Goal: Task Accomplishment & Management: Manage account settings

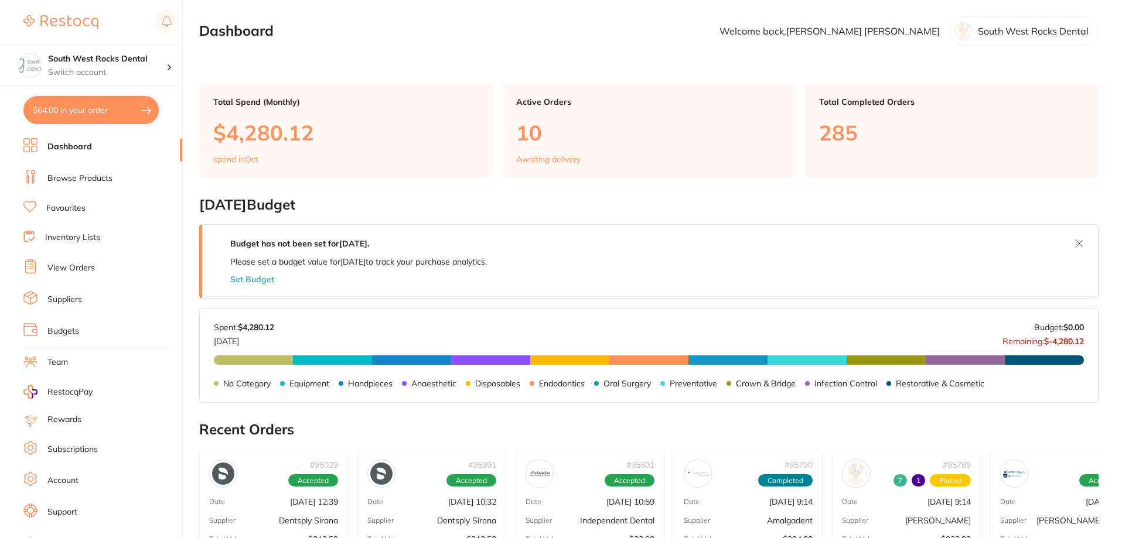
click at [70, 176] on link "Browse Products" at bounding box center [79, 179] width 65 height 12
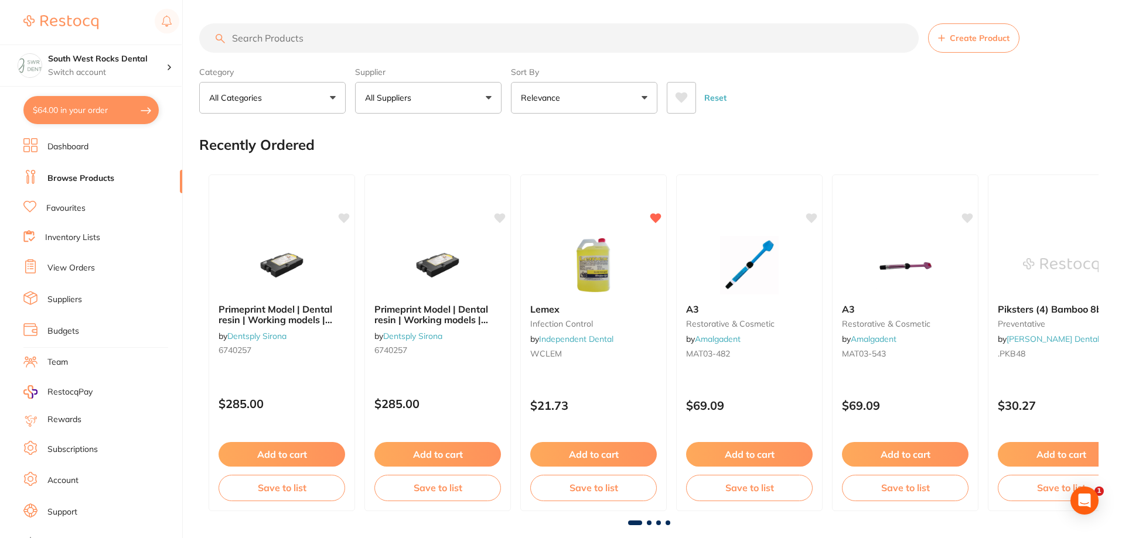
click at [282, 39] on input "search" at bounding box center [558, 37] width 719 height 29
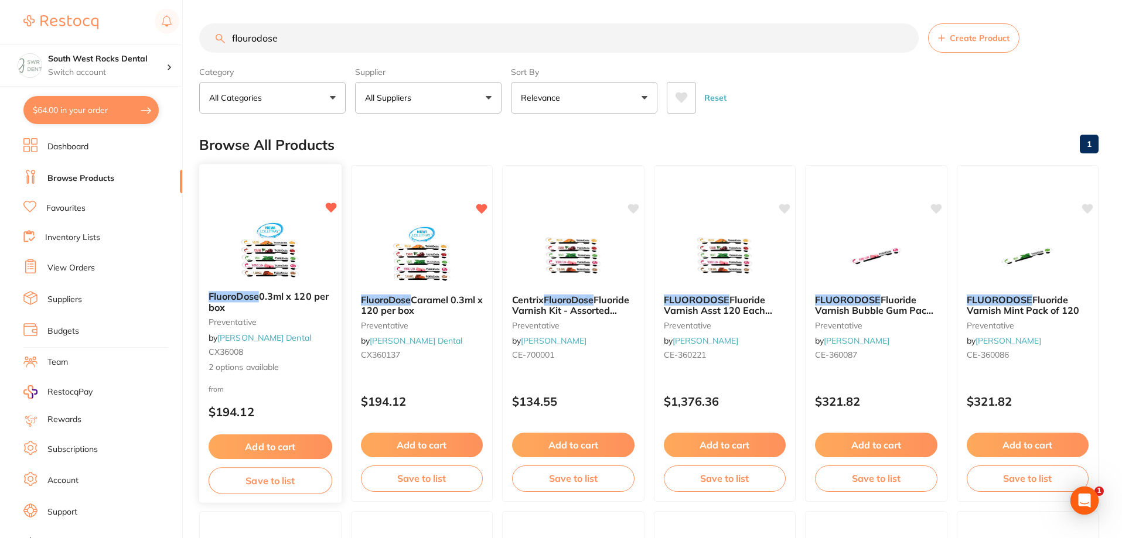
type input "flourodose"
click at [283, 293] on span "0.3ml x 120 per box" at bounding box center [269, 302] width 120 height 23
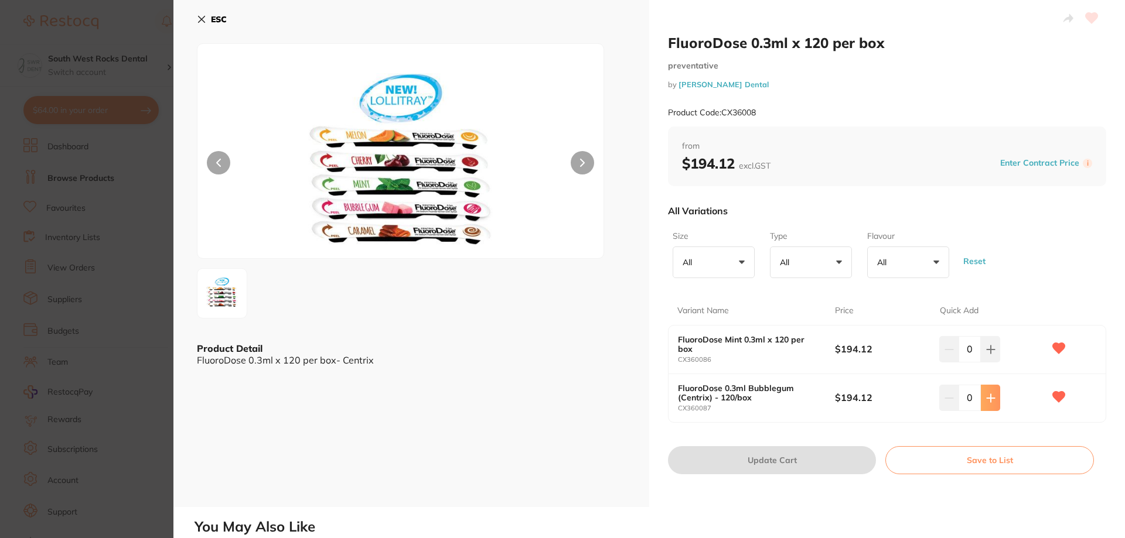
click at [990, 403] on button at bounding box center [990, 398] width 19 height 26
type input "1"
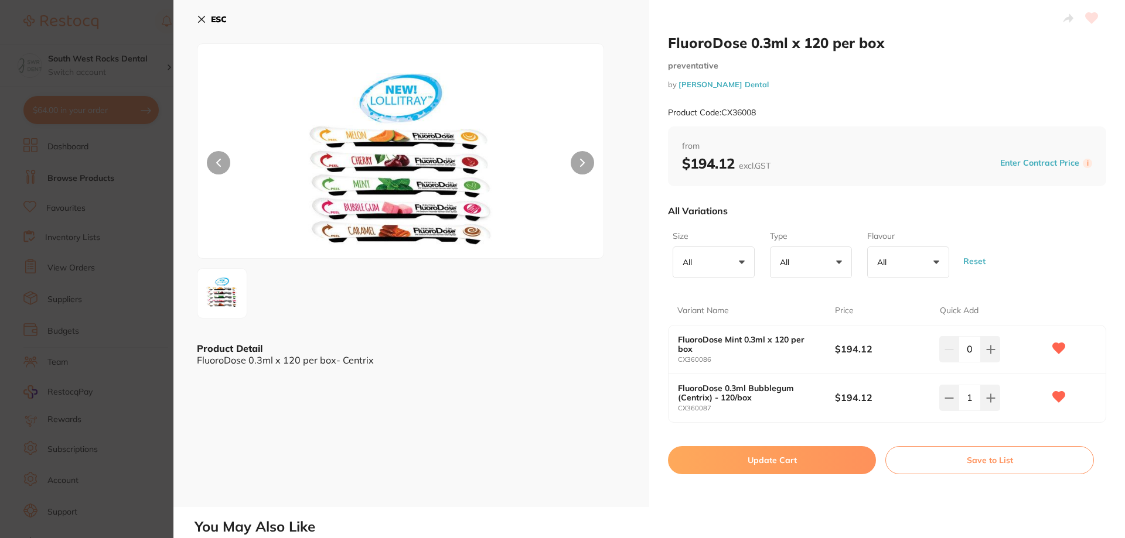
click at [807, 457] on button "Update Cart" at bounding box center [772, 460] width 208 height 28
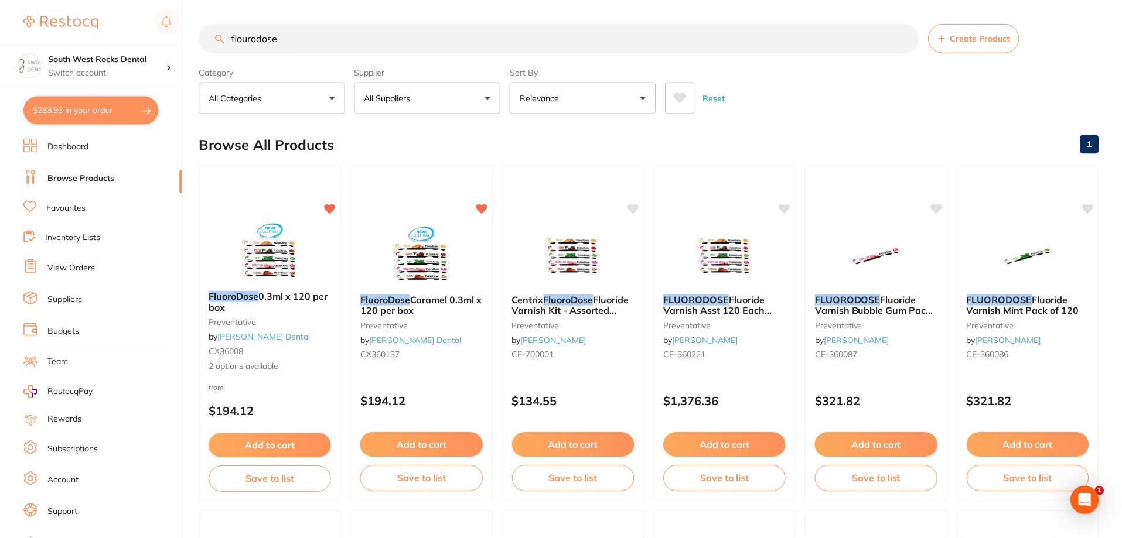
scroll to position [1, 0]
click at [423, 441] on button "Add to cart" at bounding box center [422, 445] width 124 height 25
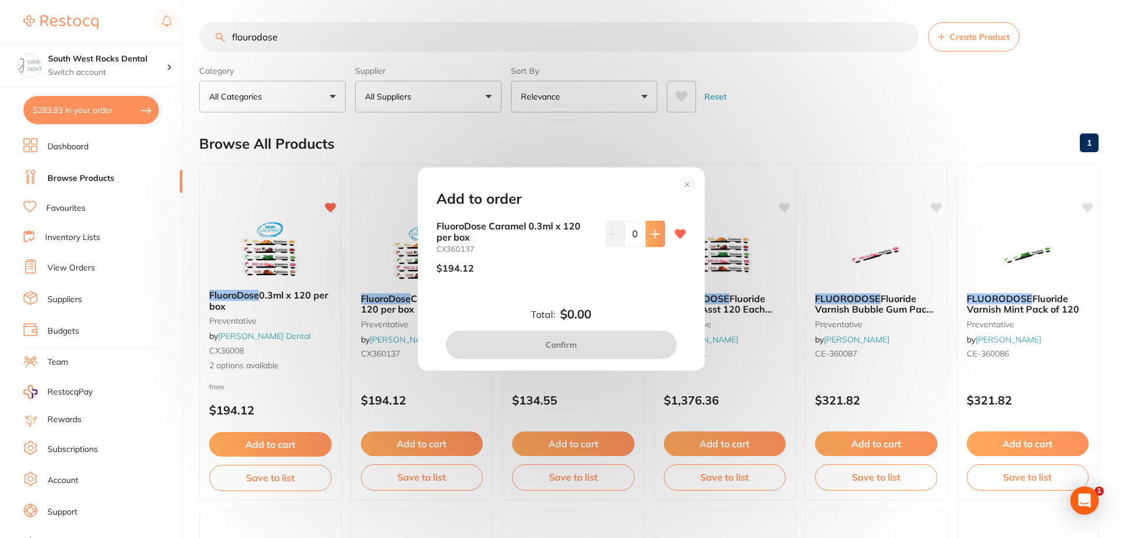
scroll to position [0, 0]
click at [652, 241] on button at bounding box center [655, 234] width 19 height 26
type input "1"
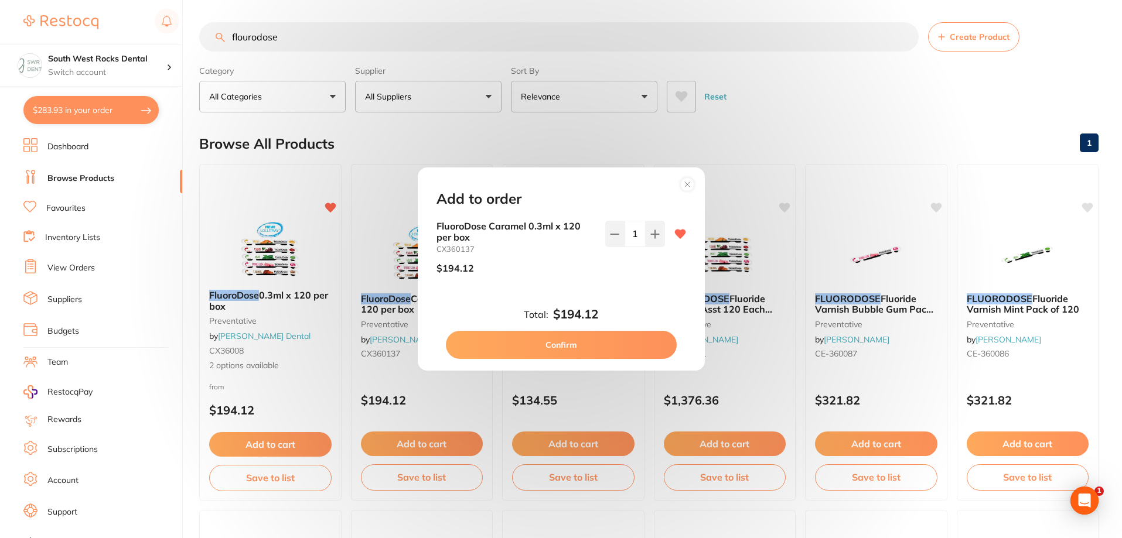
click at [577, 344] on button "Confirm" at bounding box center [561, 345] width 231 height 28
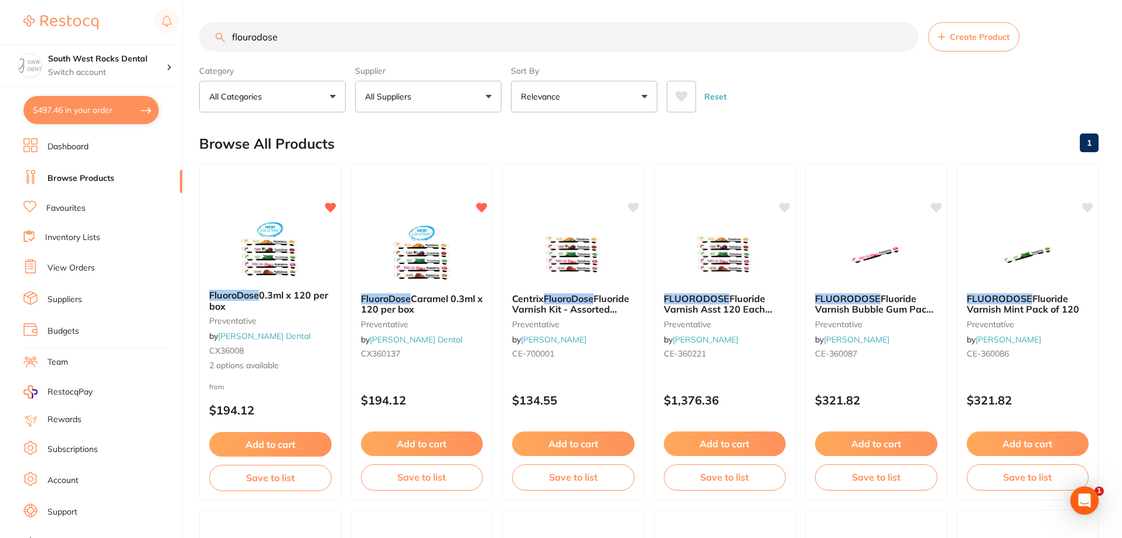
click at [75, 110] on button "$497.46 in your order" at bounding box center [90, 110] width 135 height 28
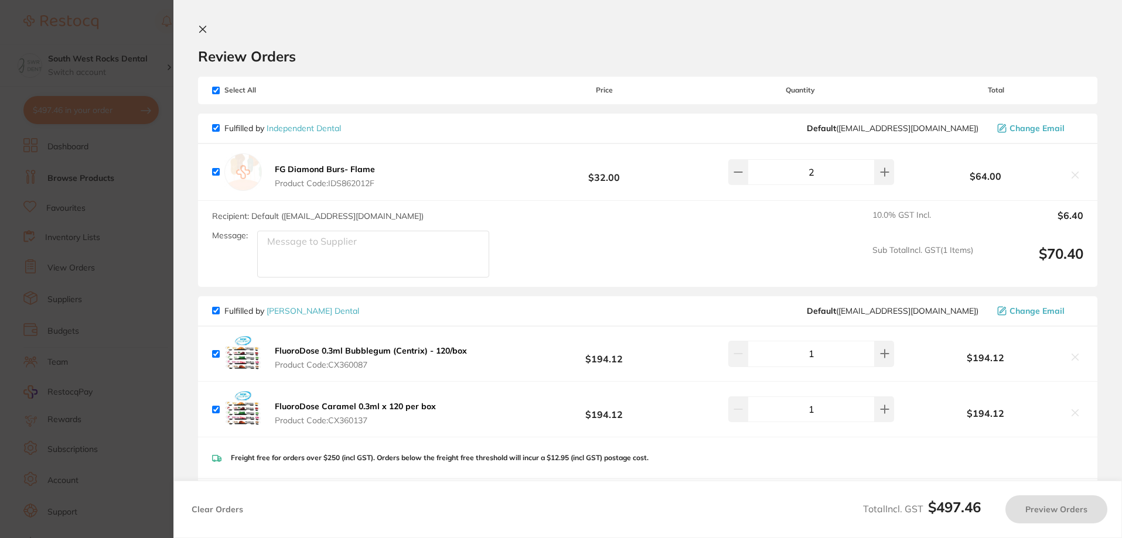
checkbox input "true"
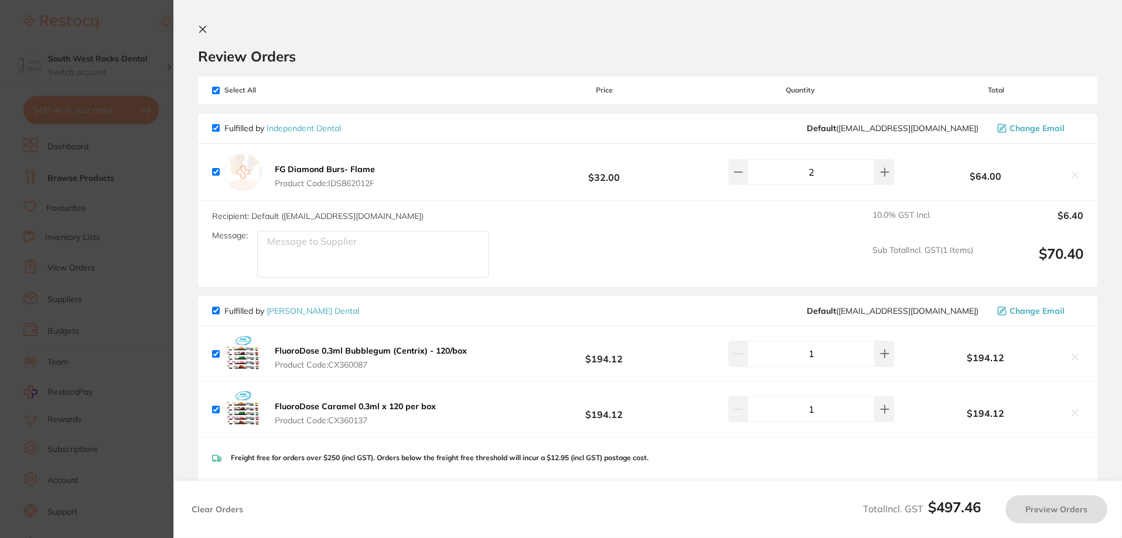
checkbox input "true"
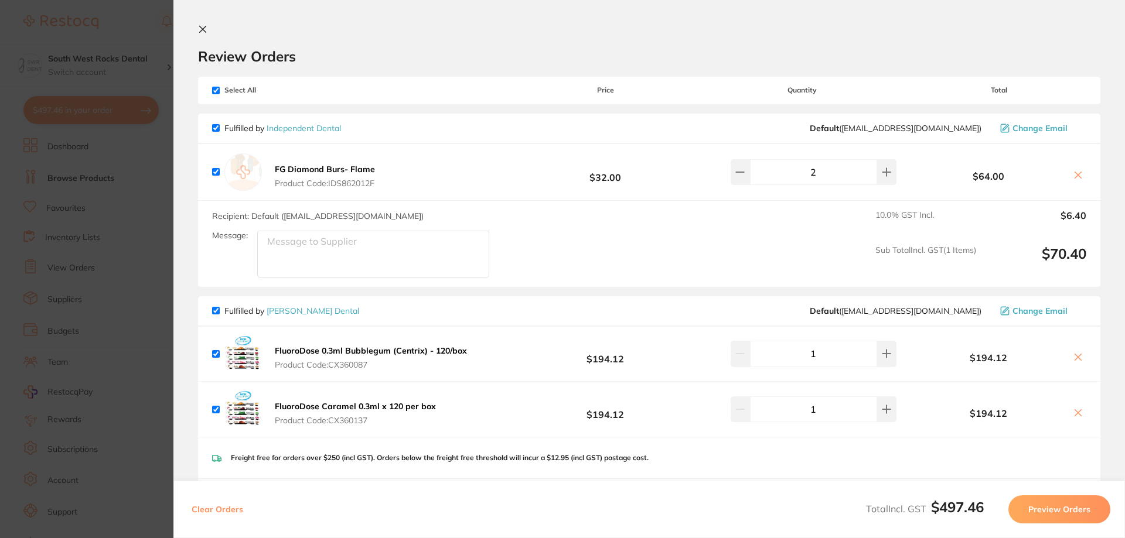
click at [204, 33] on icon at bounding box center [202, 29] width 9 height 9
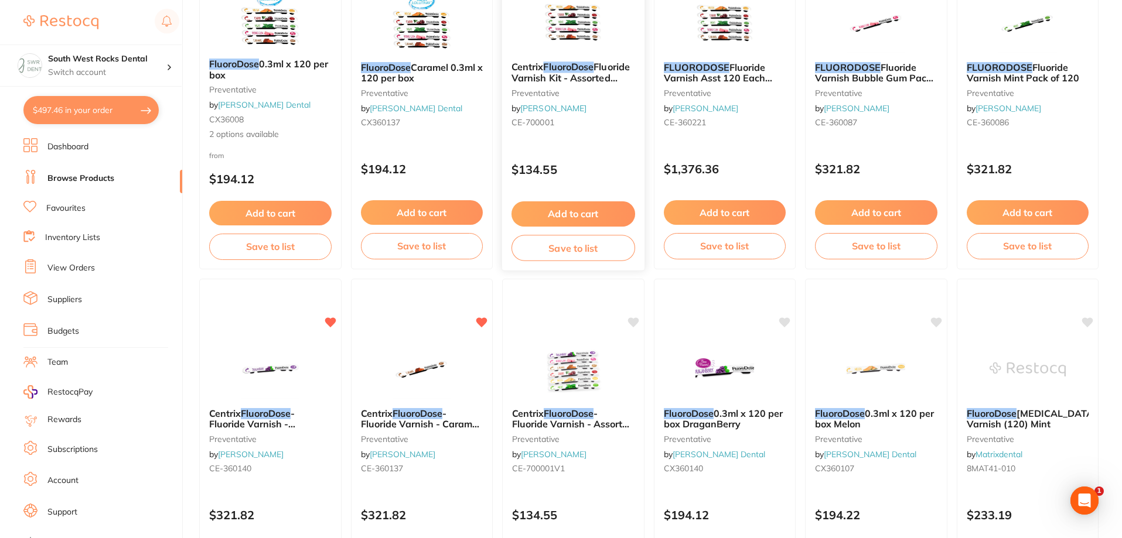
scroll to position [236, 0]
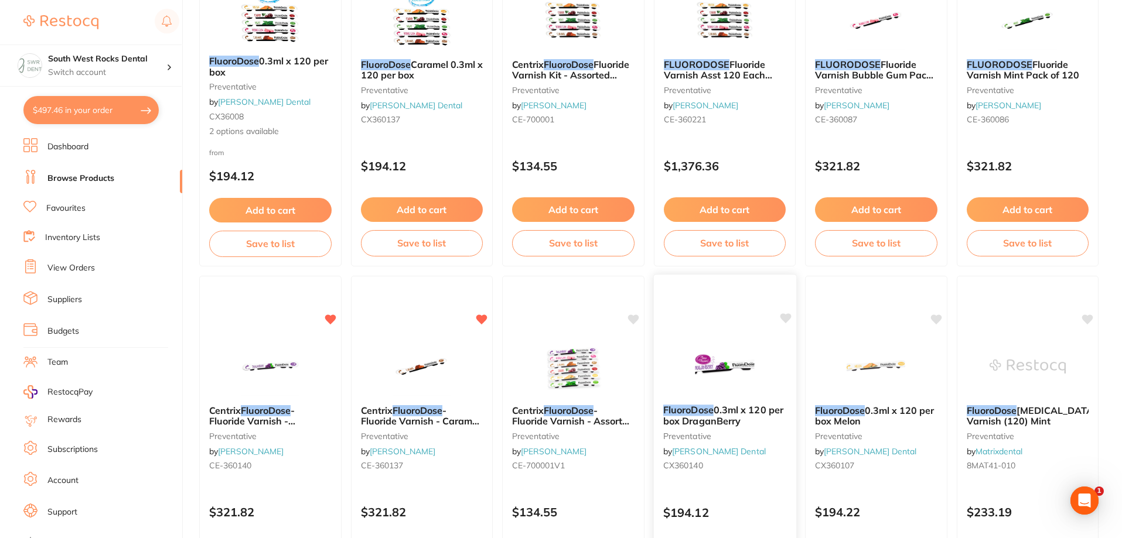
click at [786, 320] on icon at bounding box center [785, 318] width 11 height 10
click at [714, 410] on span "0.3ml x 120 per box DraganBerry" at bounding box center [723, 415] width 120 height 23
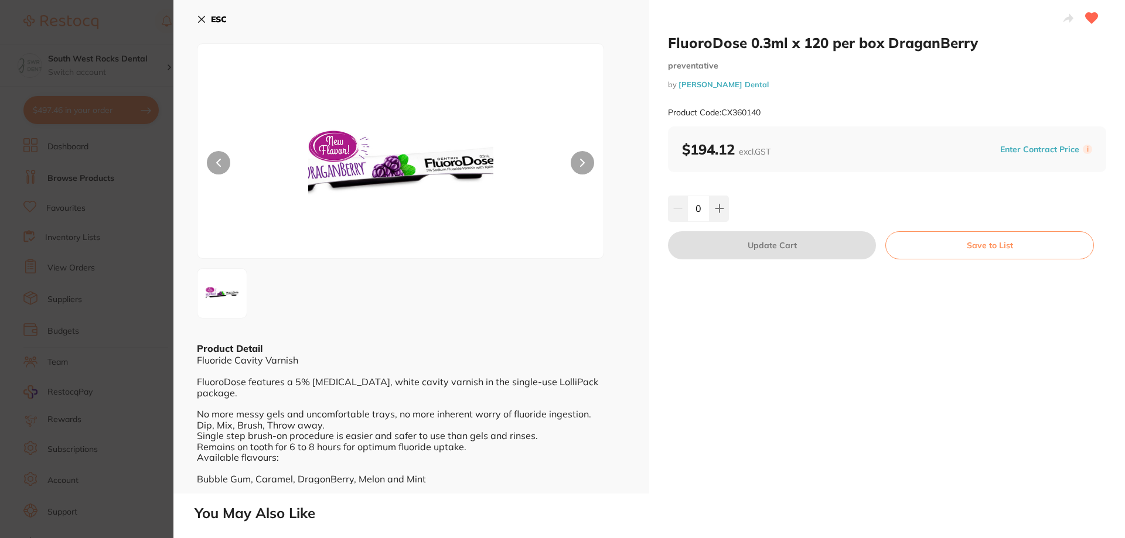
click at [991, 247] on button "Save to List" at bounding box center [989, 245] width 209 height 28
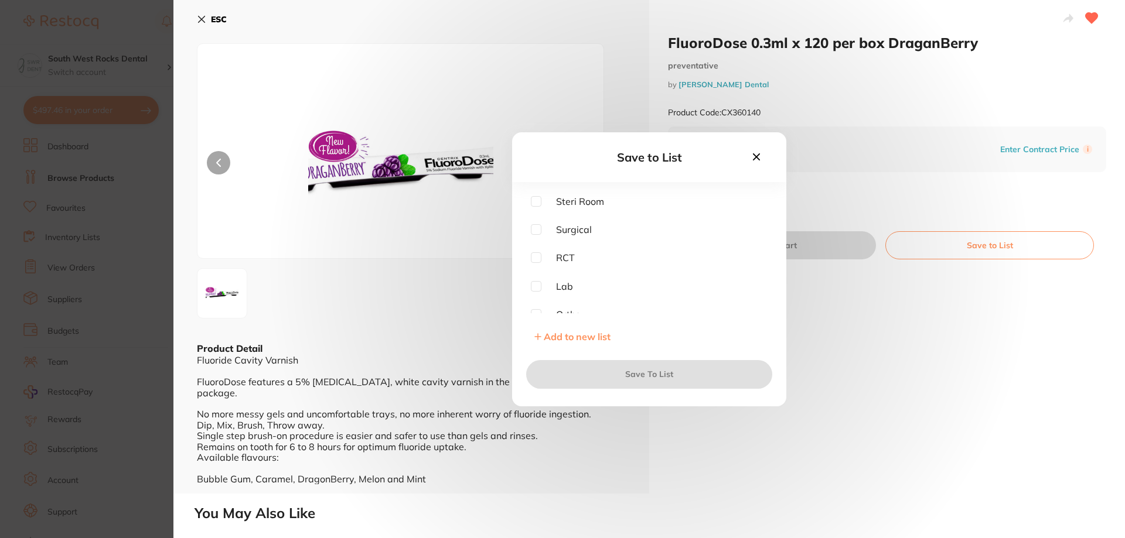
click at [537, 199] on input "checkbox" at bounding box center [536, 201] width 11 height 11
checkbox input "true"
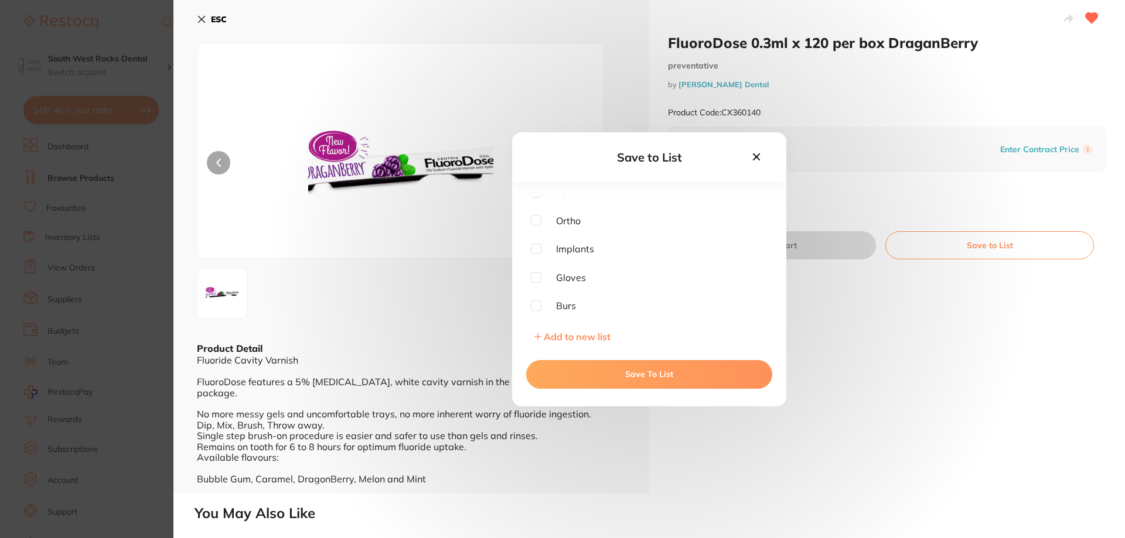
click at [657, 376] on button "Save To List" at bounding box center [649, 374] width 246 height 28
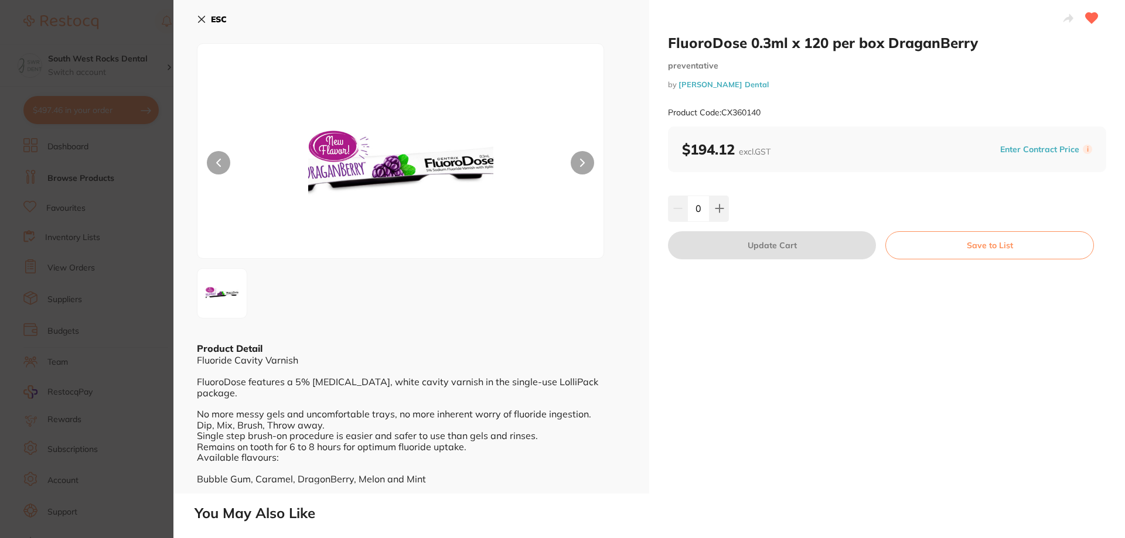
click at [203, 21] on icon at bounding box center [202, 19] width 6 height 6
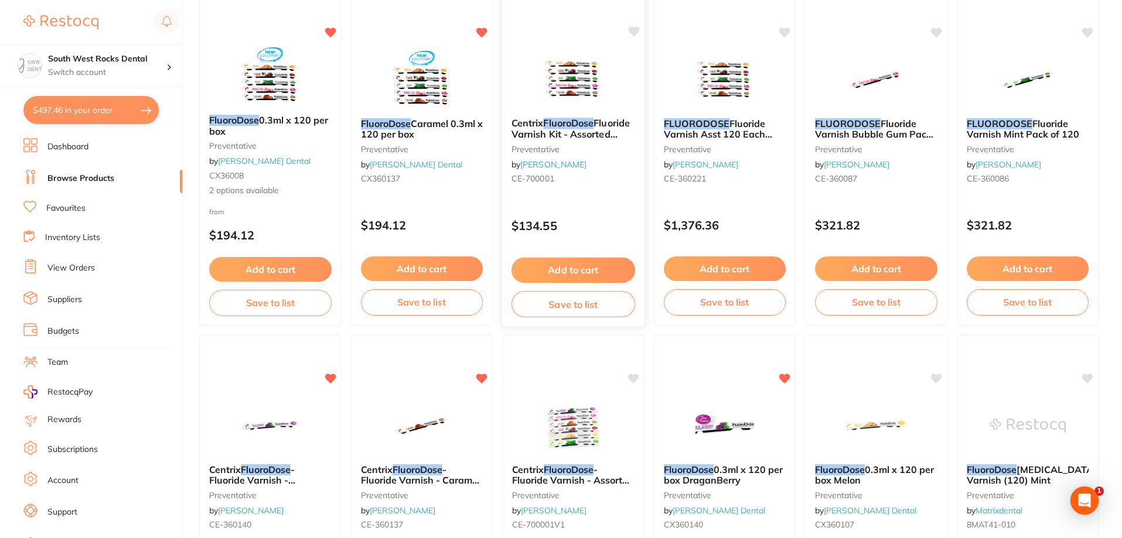
scroll to position [177, 0]
click at [74, 268] on link "View Orders" at bounding box center [70, 268] width 47 height 12
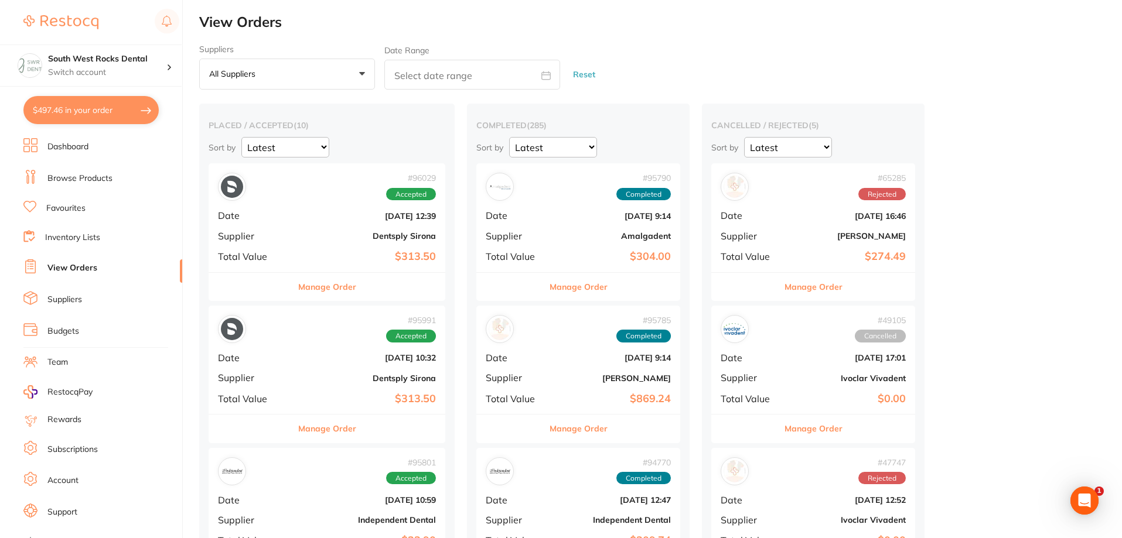
click at [370, 238] on b "Dentsply Sirona" at bounding box center [366, 235] width 139 height 9
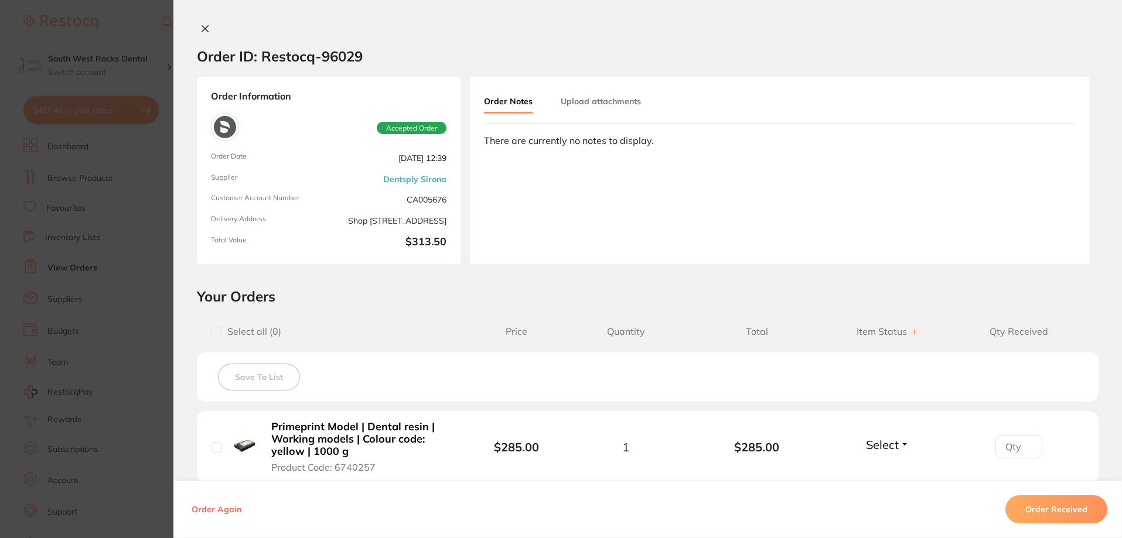
click at [200, 29] on icon at bounding box center [204, 28] width 9 height 9
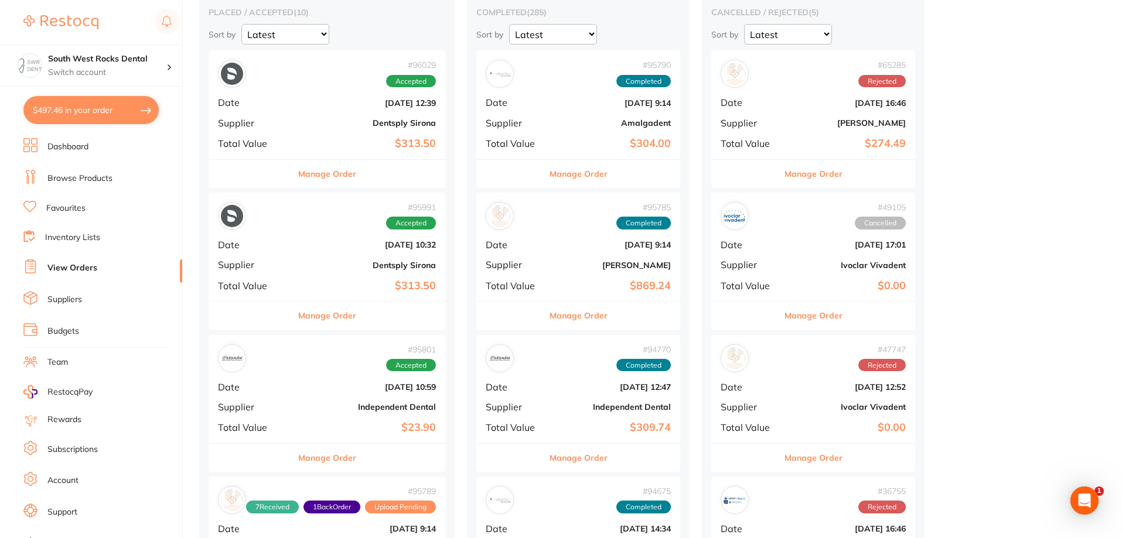
scroll to position [117, 0]
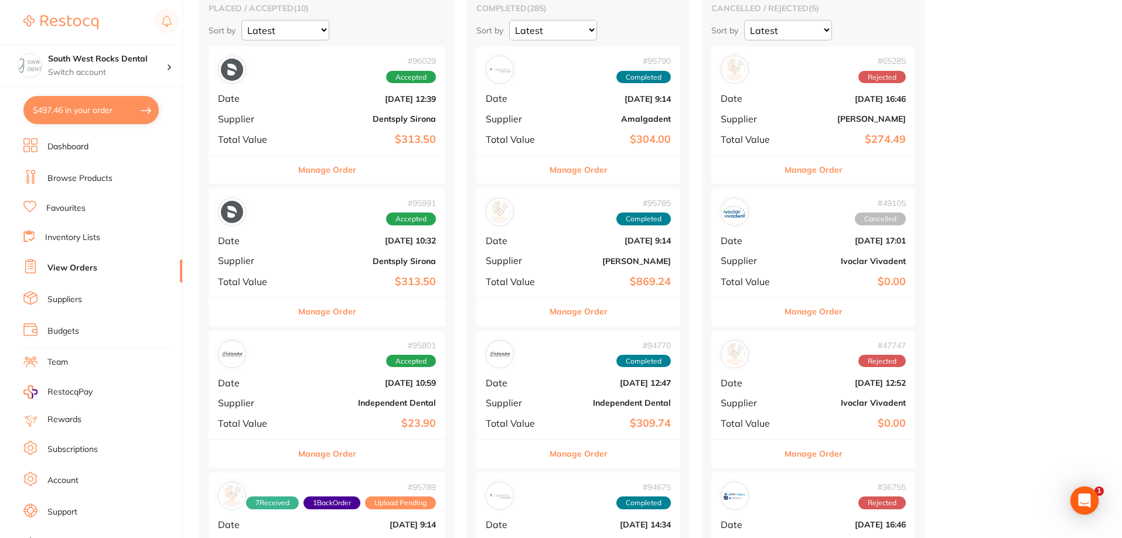
click at [410, 402] on b "Independent Dental" at bounding box center [366, 402] width 139 height 9
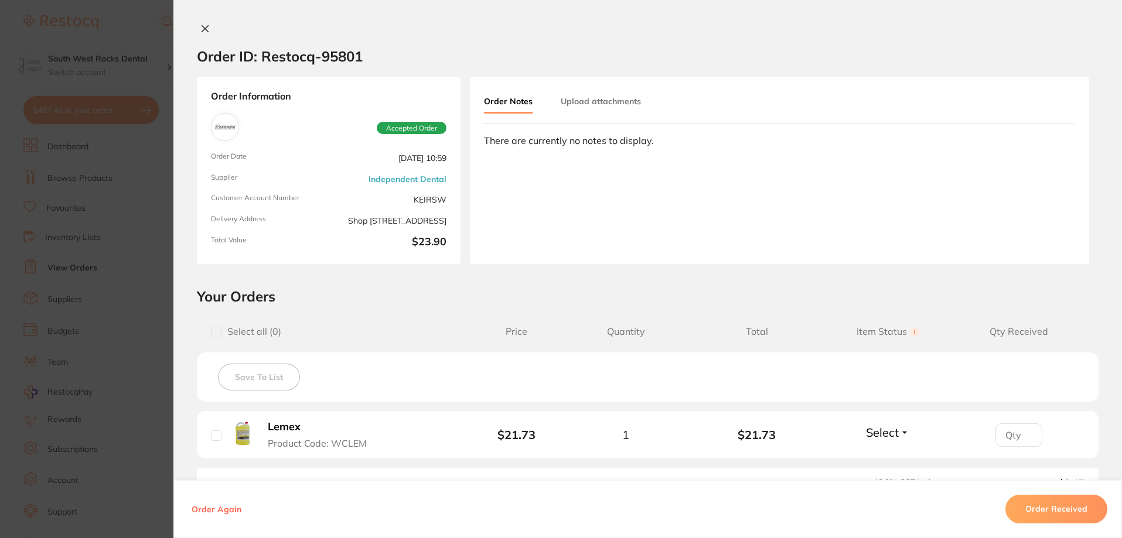
click at [202, 26] on icon at bounding box center [205, 29] width 6 height 6
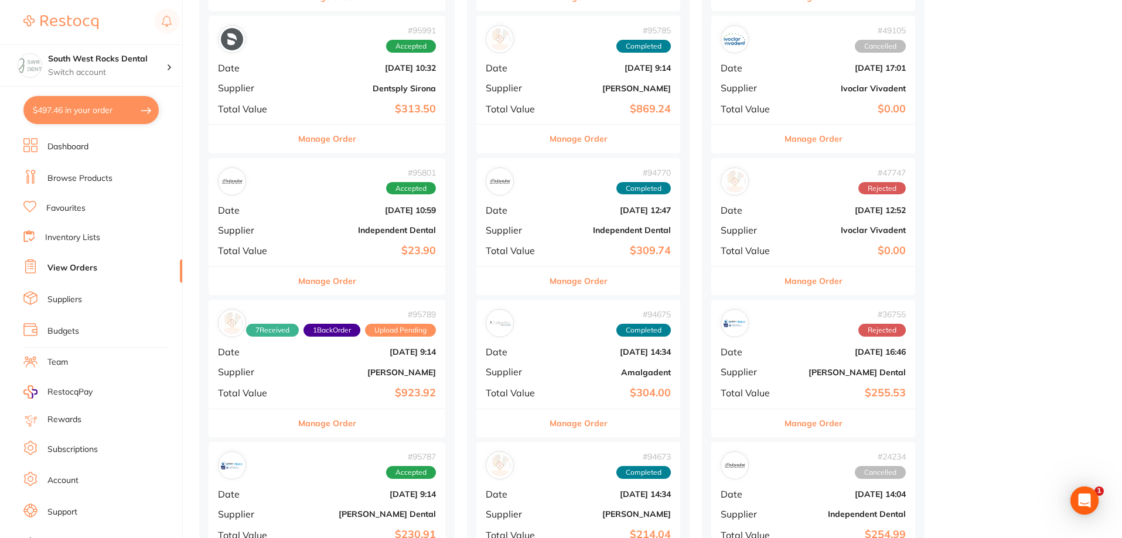
scroll to position [293, 0]
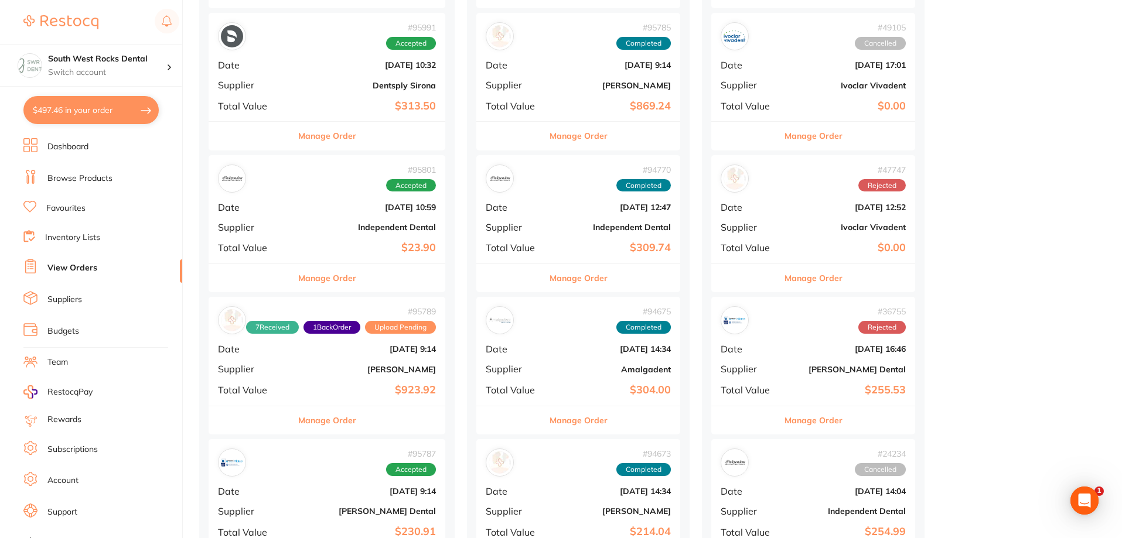
click at [393, 373] on b "[PERSON_NAME]" at bounding box center [366, 369] width 139 height 9
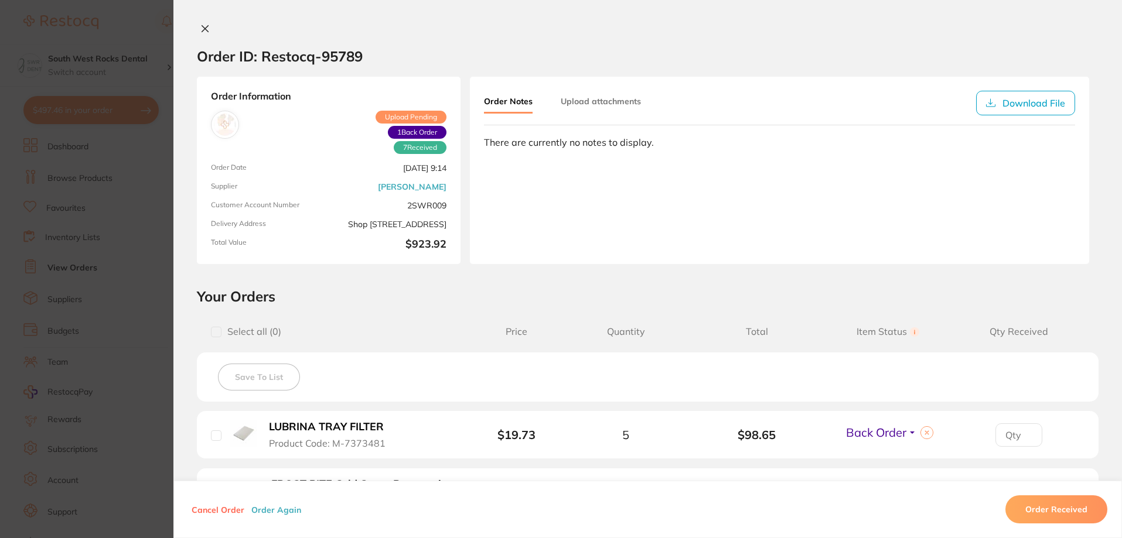
click at [205, 26] on icon at bounding box center [205, 29] width 6 height 6
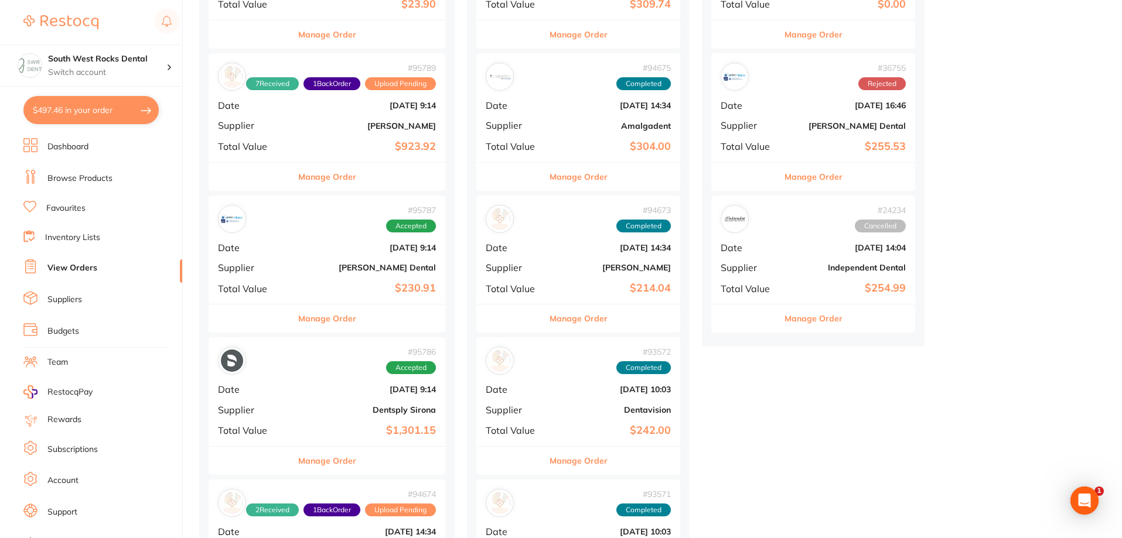
scroll to position [644, 0]
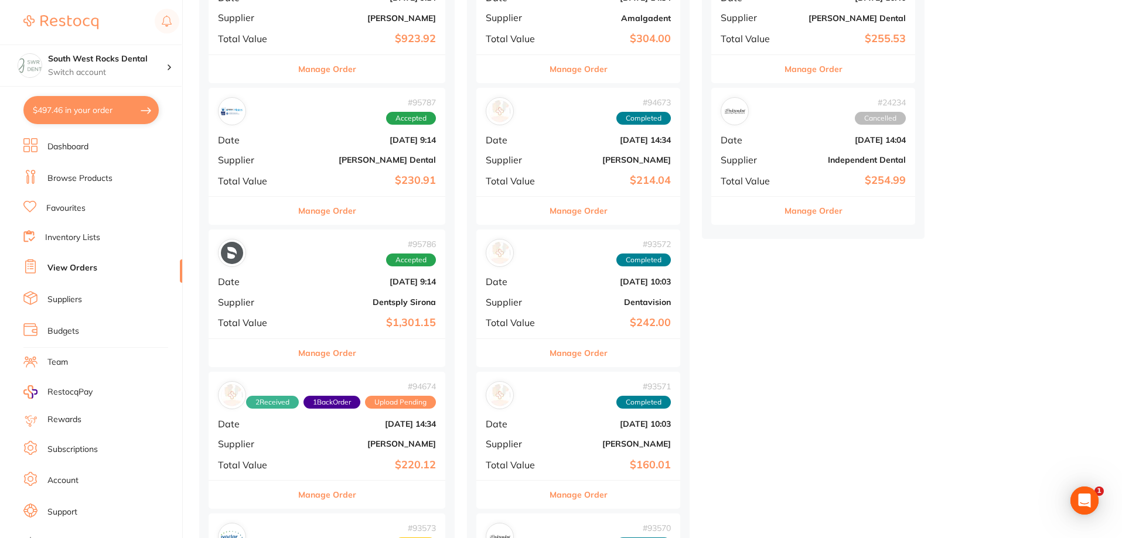
click at [376, 441] on b "[PERSON_NAME]" at bounding box center [366, 443] width 139 height 9
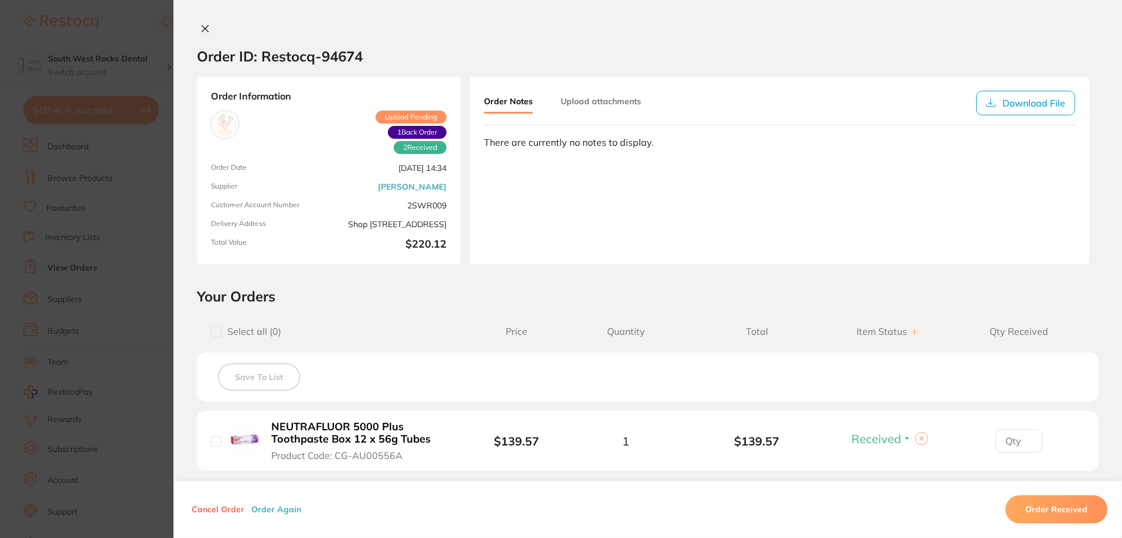
click at [207, 30] on button at bounding box center [205, 29] width 16 height 12
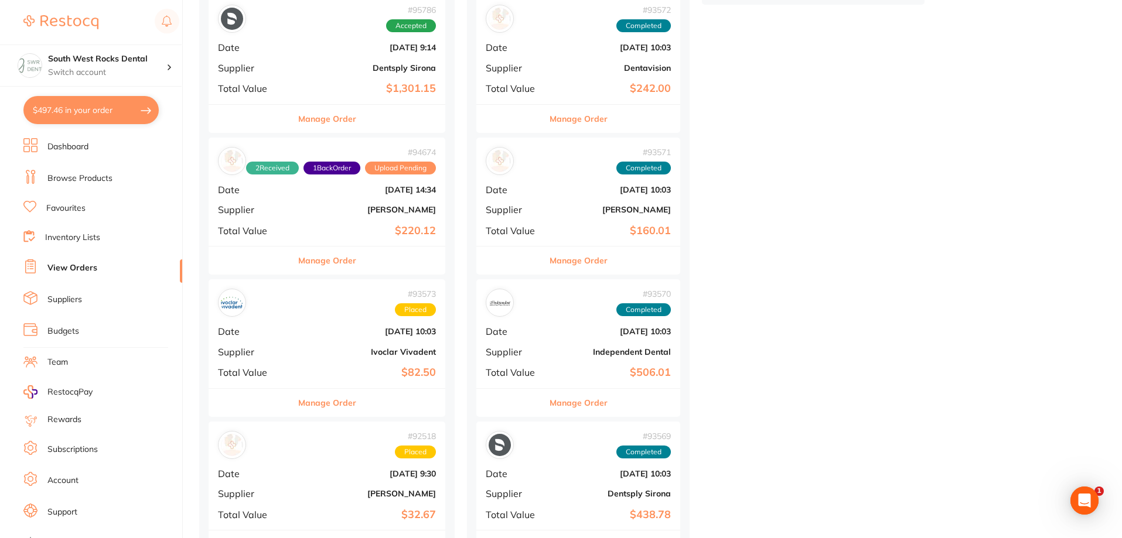
scroll to position [937, 0]
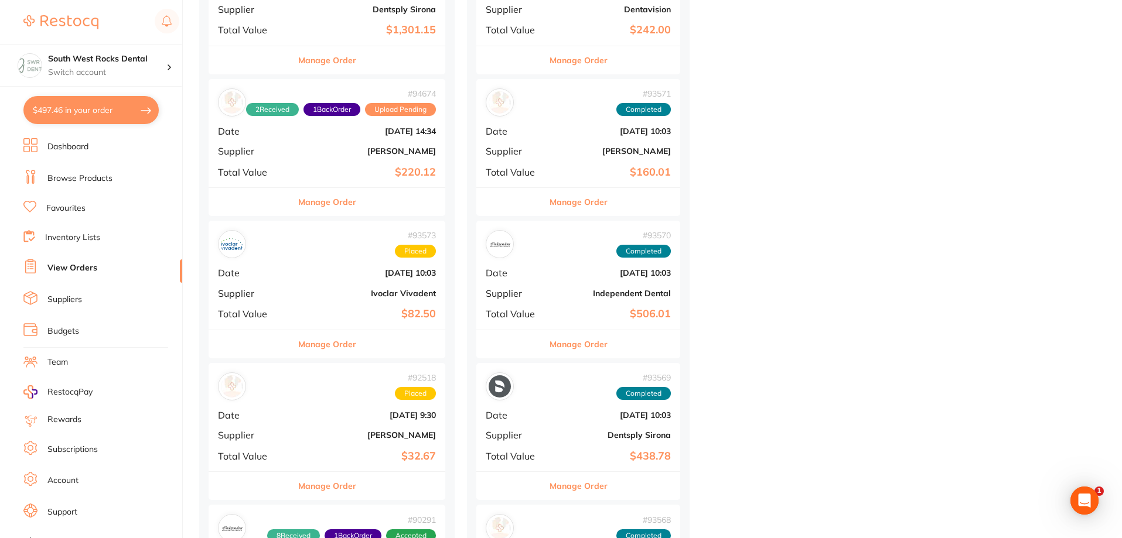
click at [402, 284] on div "# 93573 Placed Date [DATE] 10:03 Supplier Ivoclar Vivadent Total Value $82.50" at bounding box center [327, 275] width 237 height 108
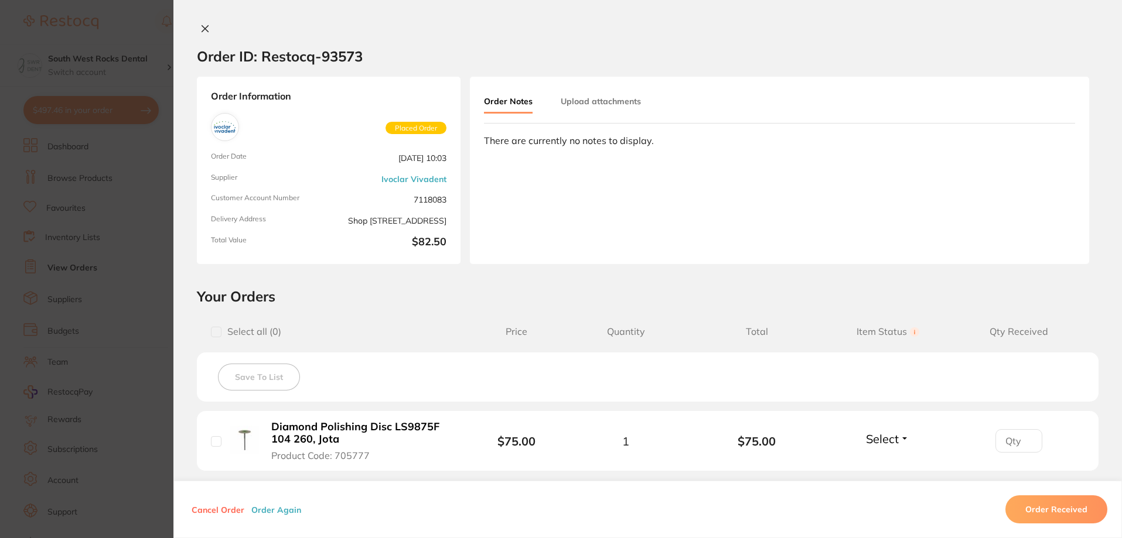
click at [494, 169] on div "Order Notes Upload attachments There are currently no notes to display." at bounding box center [779, 170] width 619 height 187
click at [507, 102] on button "Order Notes" at bounding box center [508, 102] width 49 height 23
click at [204, 31] on icon at bounding box center [205, 29] width 6 height 6
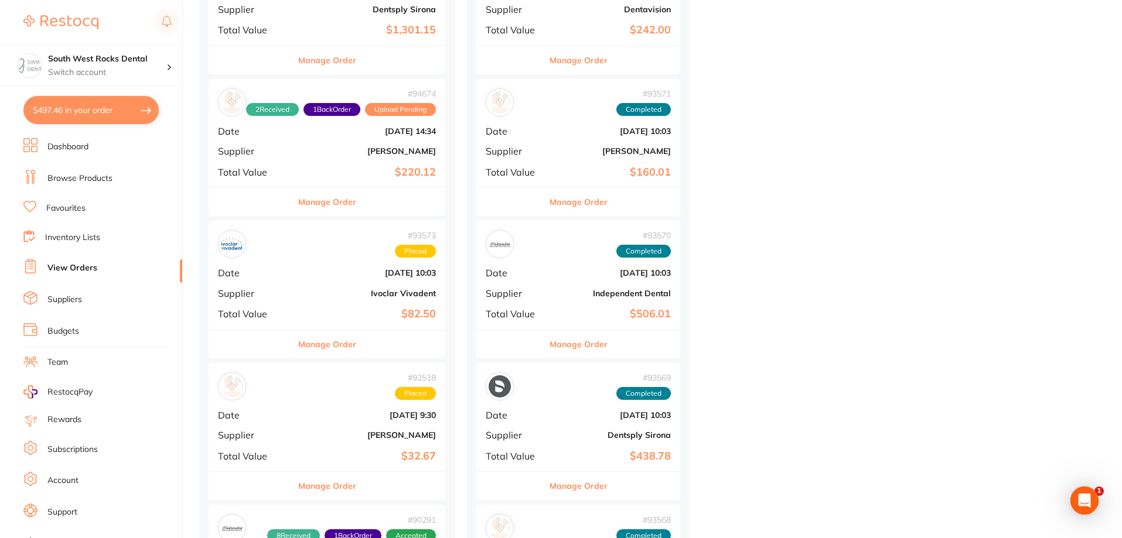
click at [337, 422] on div "# 92518 Placed Date [DATE] 9:30 Supplier [PERSON_NAME] Total Value $32.67" at bounding box center [327, 417] width 237 height 108
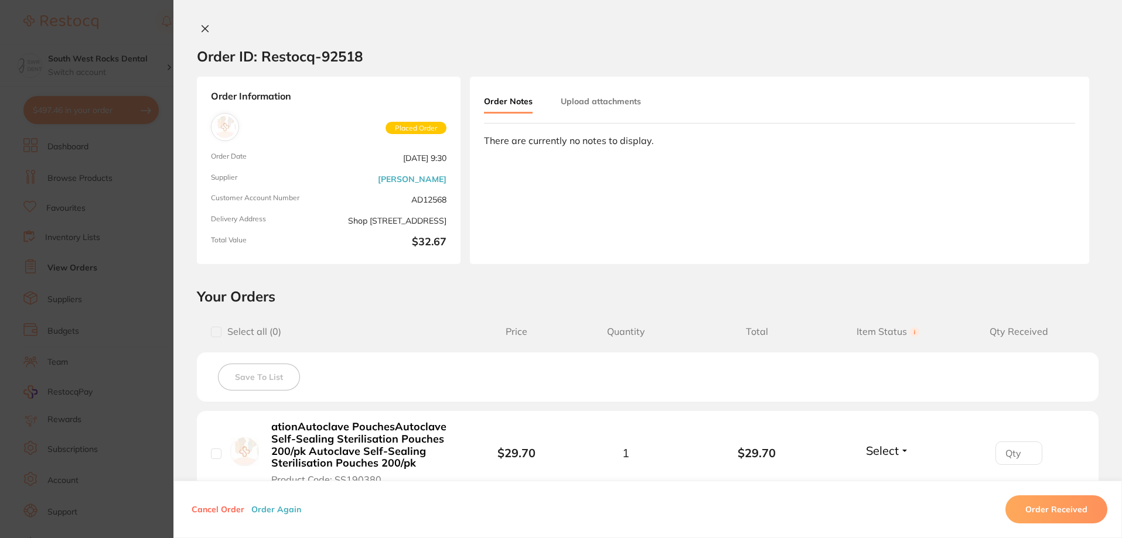
click at [200, 29] on icon at bounding box center [204, 28] width 9 height 9
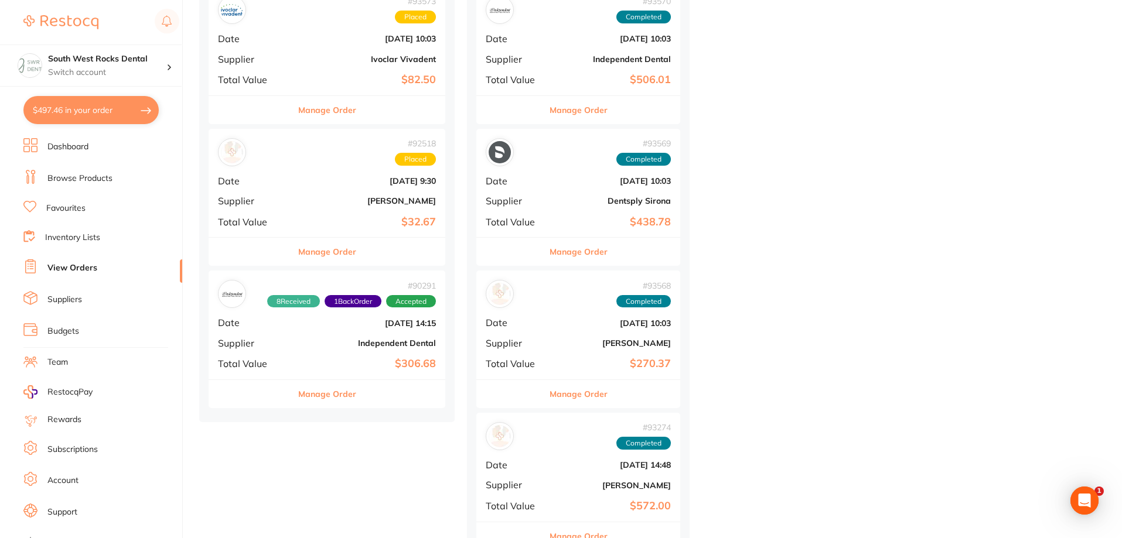
click at [356, 346] on b "Independent Dental" at bounding box center [366, 343] width 139 height 9
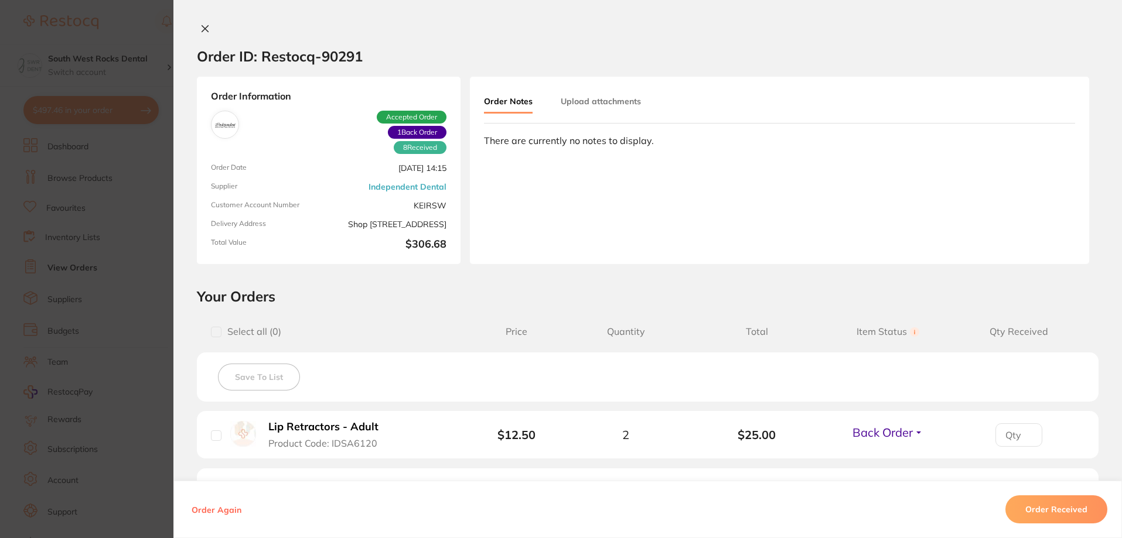
click at [202, 30] on icon at bounding box center [205, 29] width 6 height 6
